Goal: Navigation & Orientation: Find specific page/section

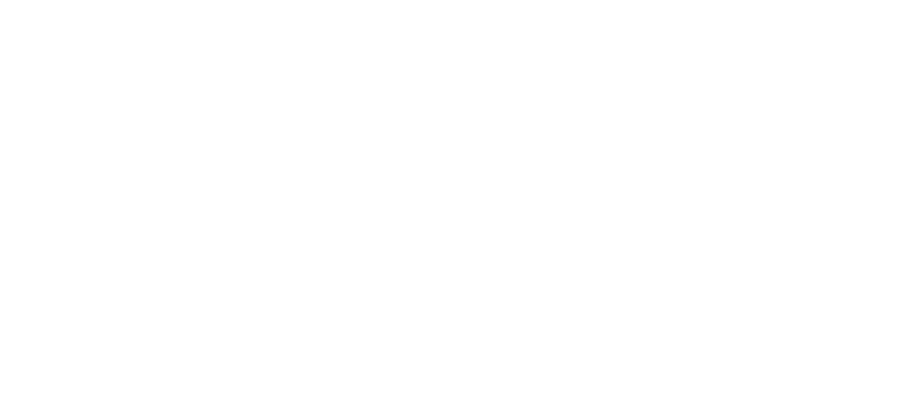
click at [260, 3] on body at bounding box center [457, 3] width 908 height 0
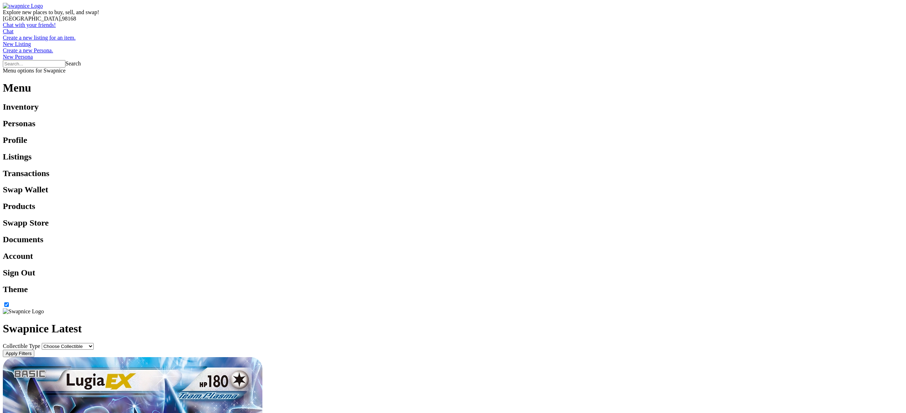
click at [900, 74] on div at bounding box center [453, 74] width 900 height 0
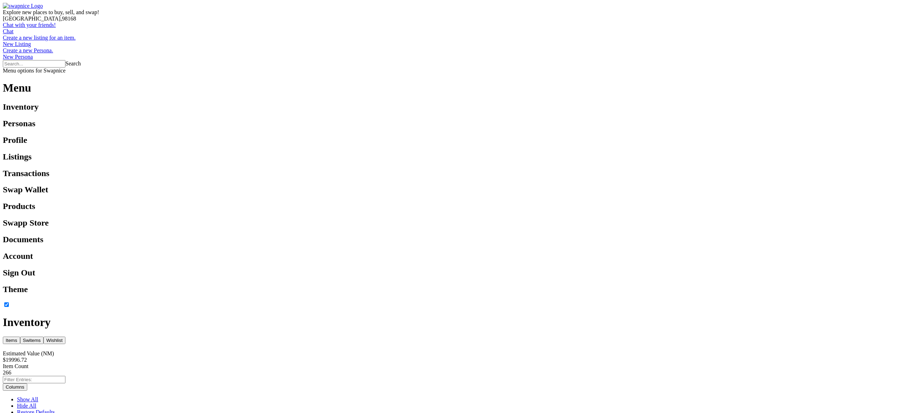
click at [897, 74] on div at bounding box center [453, 74] width 900 height 0
click at [898, 74] on div at bounding box center [453, 74] width 900 height 0
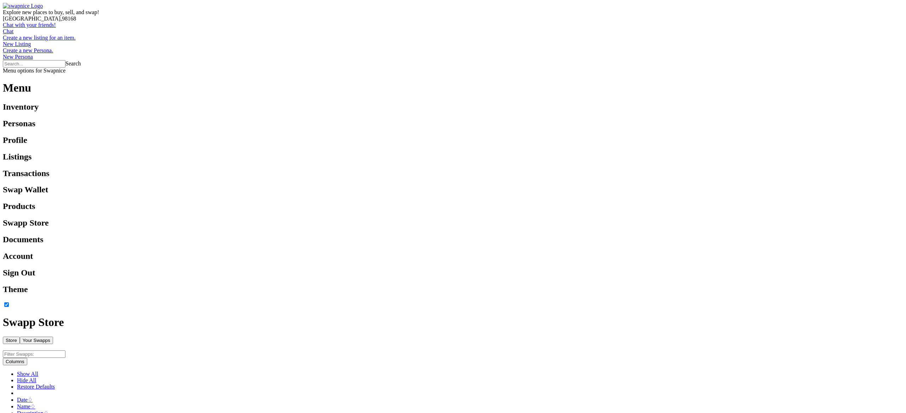
click at [50, 338] on div "Your Swapps" at bounding box center [37, 340] width 28 height 5
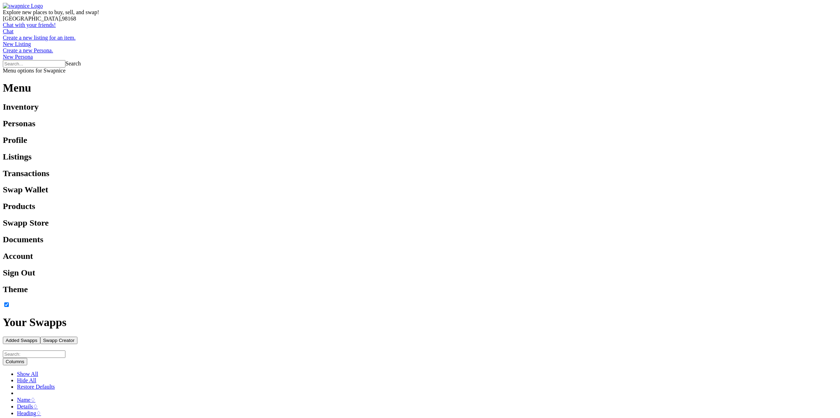
click at [828, 74] on div at bounding box center [420, 74] width 834 height 0
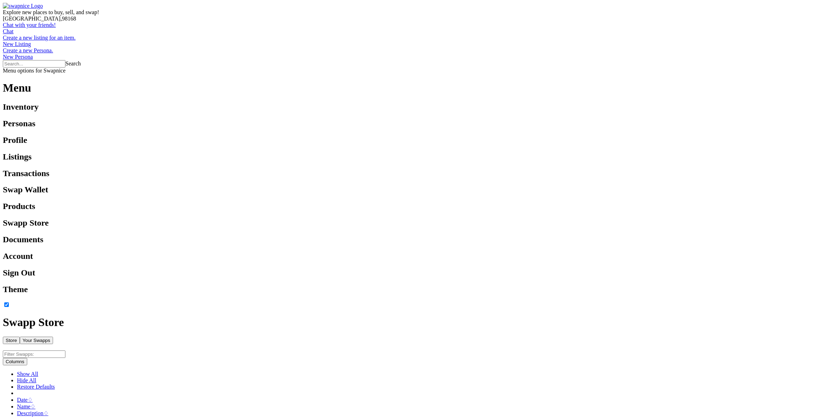
click at [50, 338] on div "Your Swapps" at bounding box center [37, 340] width 28 height 5
click at [75, 338] on div "Swapp Creator" at bounding box center [58, 340] width 31 height 5
click at [37, 338] on div "Added Swapps" at bounding box center [22, 340] width 32 height 5
click at [830, 74] on div at bounding box center [420, 74] width 834 height 0
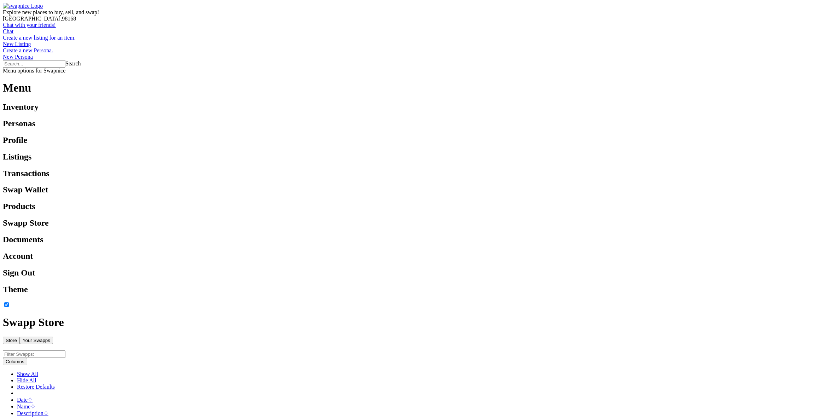
click at [50, 338] on div "Your Swapps" at bounding box center [37, 340] width 28 height 5
click at [421, 316] on h1 "Your Swapps" at bounding box center [420, 322] width 834 height 13
click at [832, 74] on div at bounding box center [420, 74] width 834 height 0
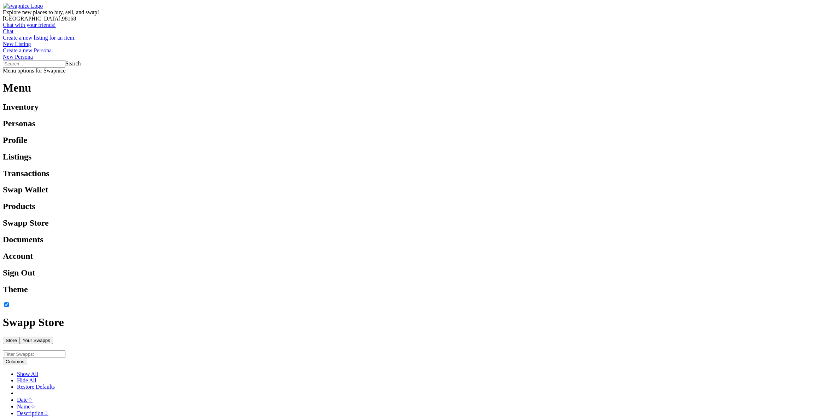
click at [833, 74] on div at bounding box center [420, 74] width 834 height 0
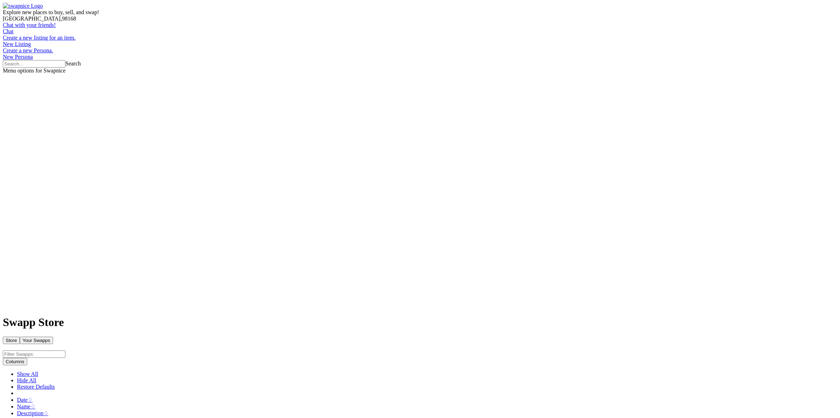
click at [590, 11] on header "Explore new places to buy, sell, and swap! Seattle , 98168 Chat with your frien…" at bounding box center [420, 38] width 834 height 71
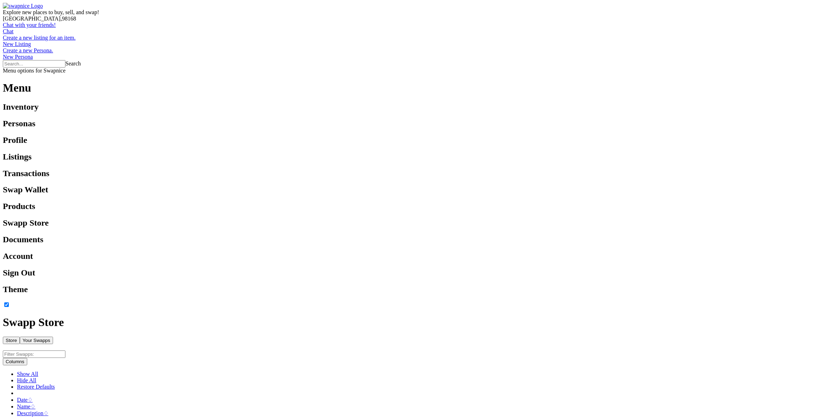
click at [17, 338] on div "Store" at bounding box center [11, 340] width 11 height 5
click at [38, 7] on img at bounding box center [23, 6] width 40 height 6
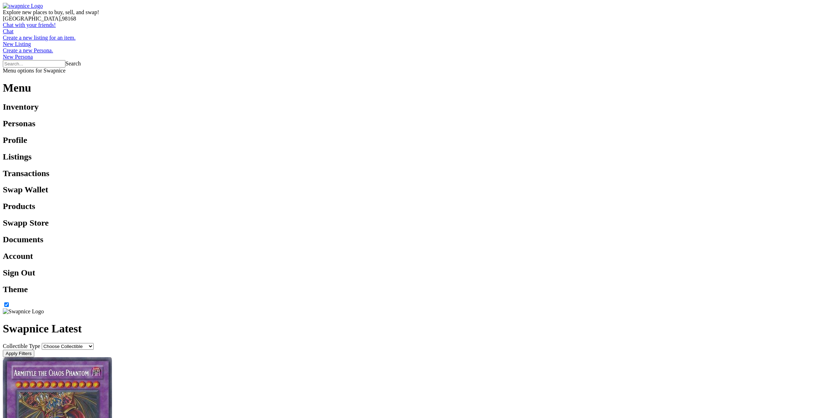
click at [833, 74] on div at bounding box center [420, 74] width 834 height 0
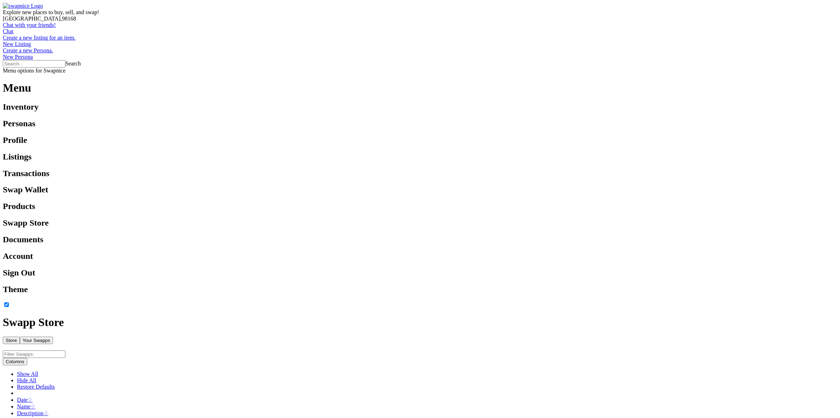
click at [50, 338] on div "Your Swapps" at bounding box center [37, 340] width 28 height 5
click at [715, 350] on div at bounding box center [420, 353] width 834 height 7
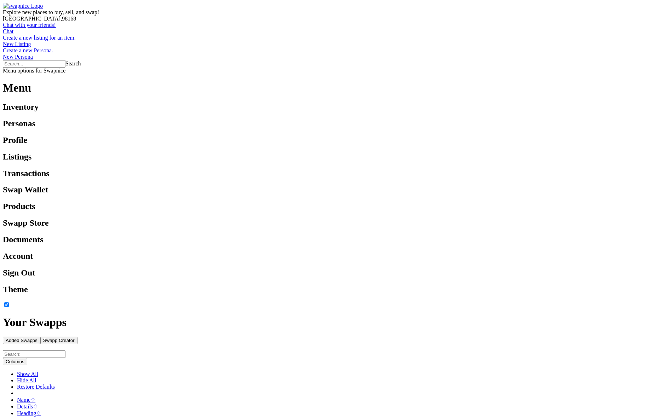
click at [28, 8] on img at bounding box center [23, 6] width 40 height 6
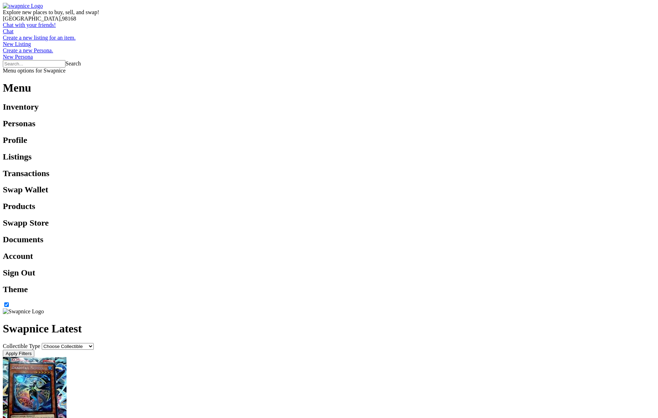
click at [647, 74] on div at bounding box center [329, 74] width 652 height 0
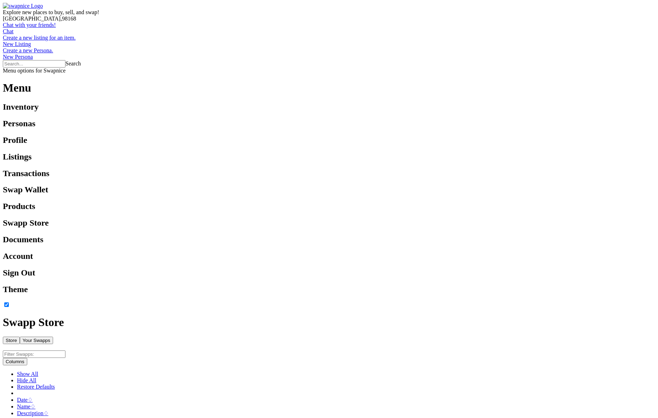
click at [50, 338] on div "Your Swapps" at bounding box center [37, 340] width 28 height 5
